Goal: Find specific page/section: Find specific page/section

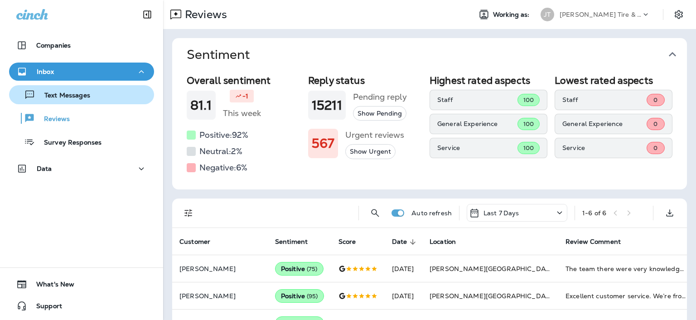
click at [80, 103] on button "Text Messages" at bounding box center [81, 94] width 145 height 19
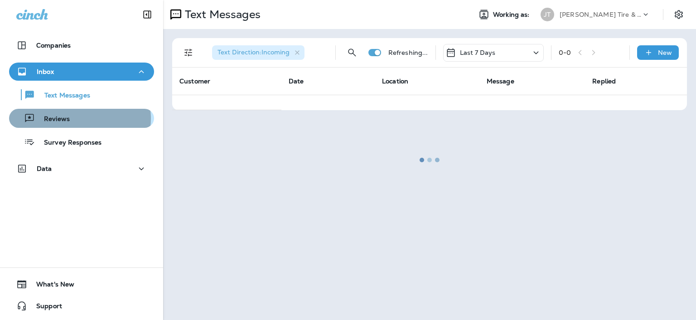
click at [78, 118] on div "Reviews" at bounding box center [82, 119] width 138 height 14
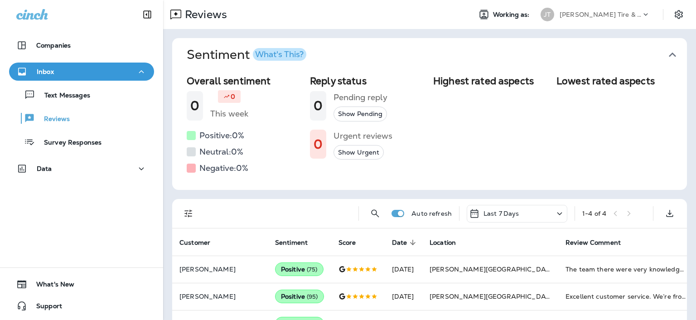
scroll to position [53, 0]
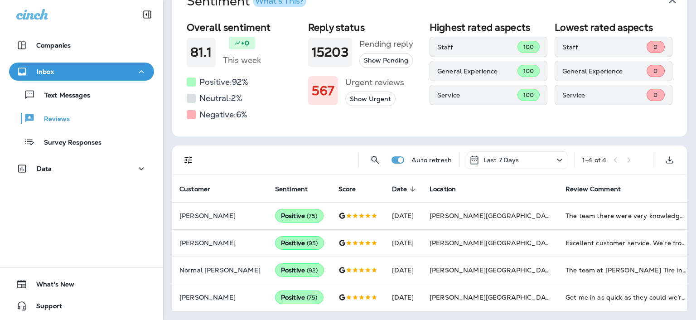
click at [9, 109] on button "Reviews" at bounding box center [81, 118] width 145 height 19
